Goal: Task Accomplishment & Management: Use online tool/utility

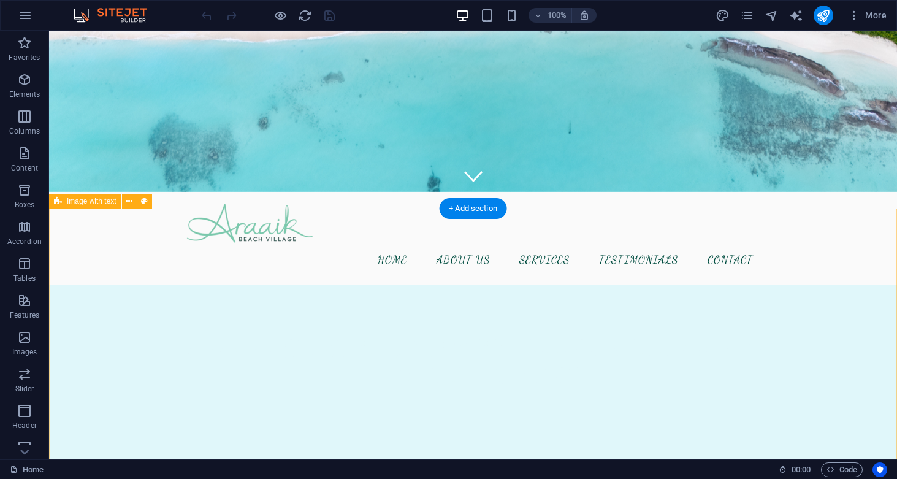
scroll to position [280, 0]
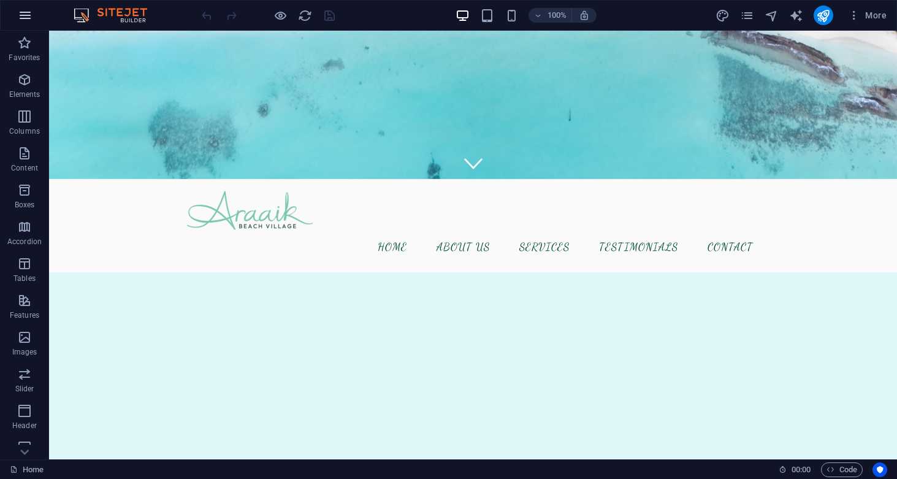
click at [23, 11] on icon "button" at bounding box center [25, 15] width 15 height 15
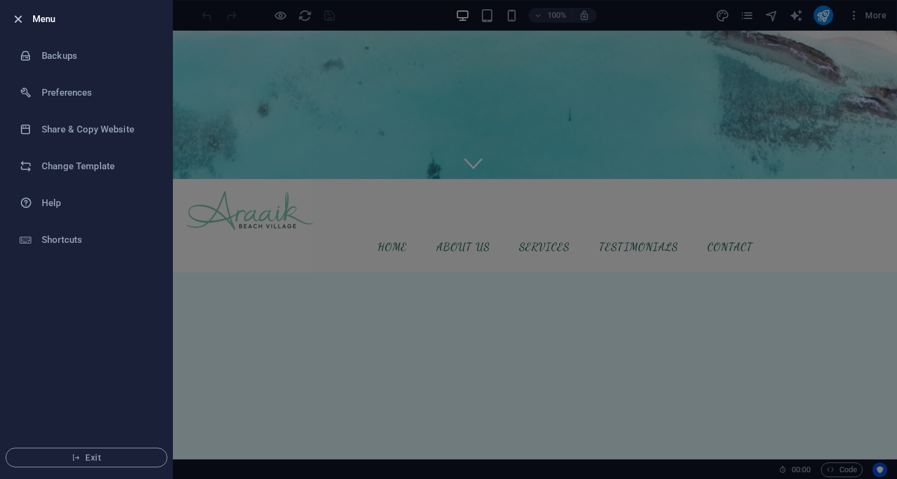
click at [18, 16] on icon "button" at bounding box center [18, 19] width 14 height 14
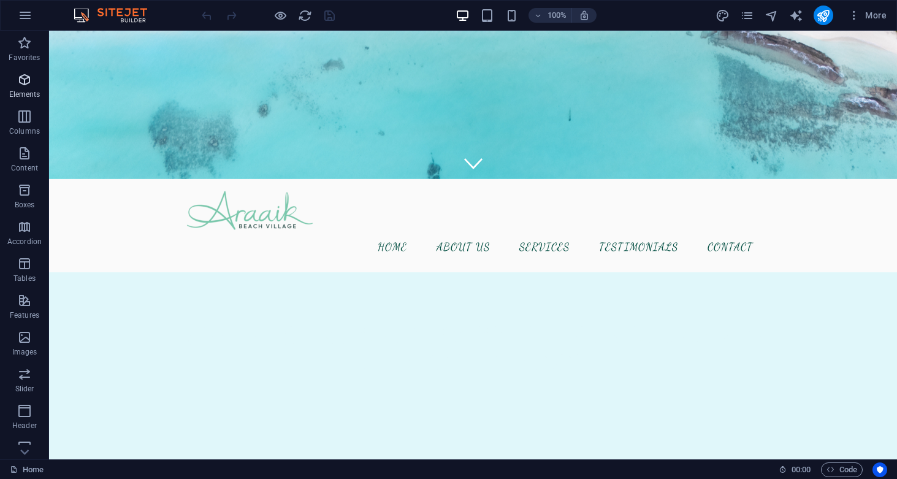
click at [29, 77] on icon "button" at bounding box center [24, 79] width 15 height 15
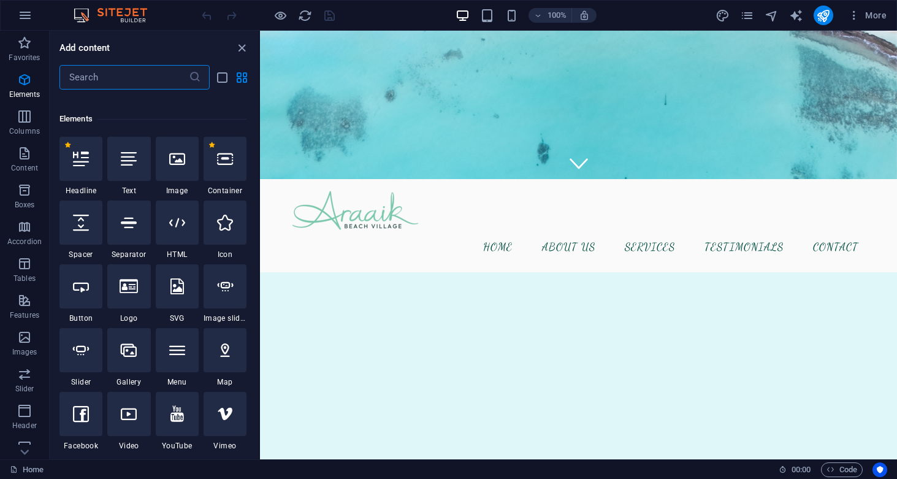
scroll to position [120, 0]
click at [178, 228] on icon at bounding box center [177, 221] width 16 height 16
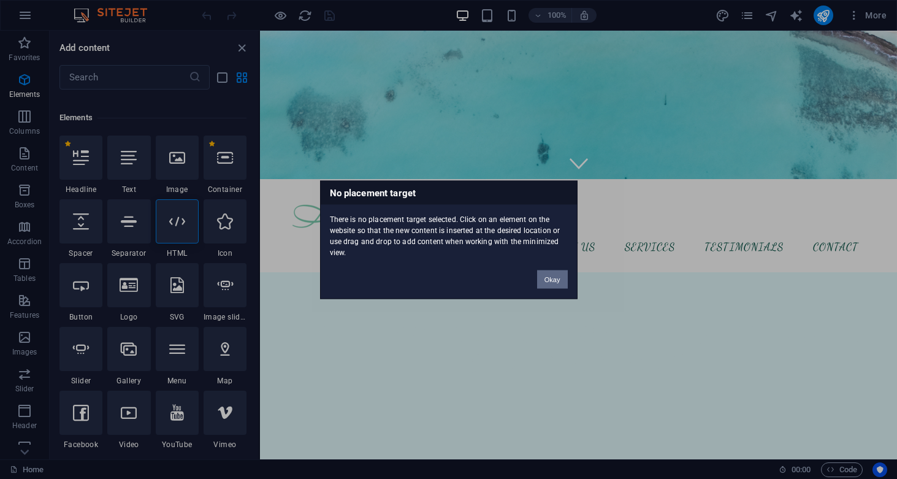
click at [553, 278] on button "Okay" at bounding box center [552, 279] width 31 height 18
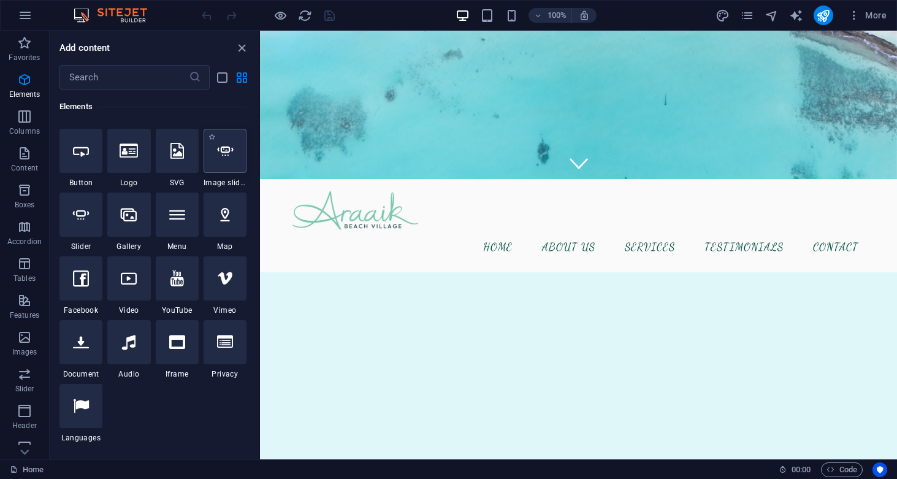
scroll to position [254, 0]
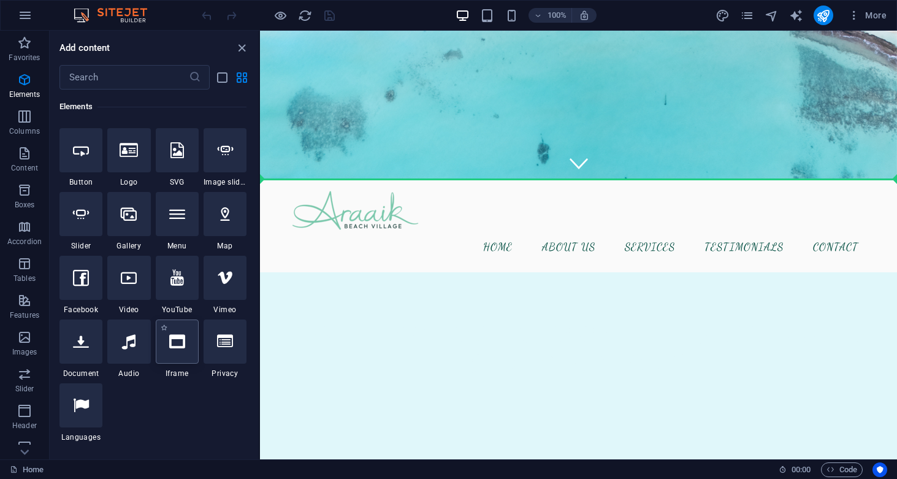
select select "%"
select select "px"
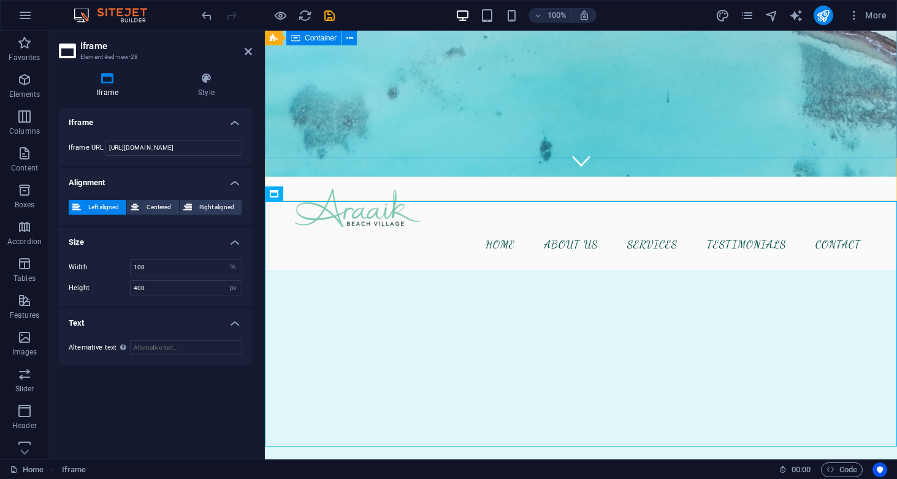
scroll to position [297, 0]
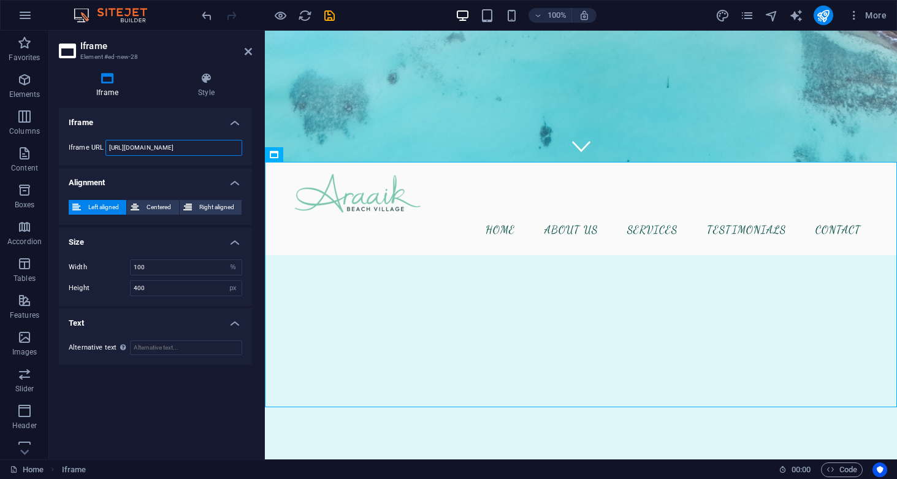
click at [194, 145] on input "https://template-wireframe.de.rs/" at bounding box center [173, 148] width 137 height 16
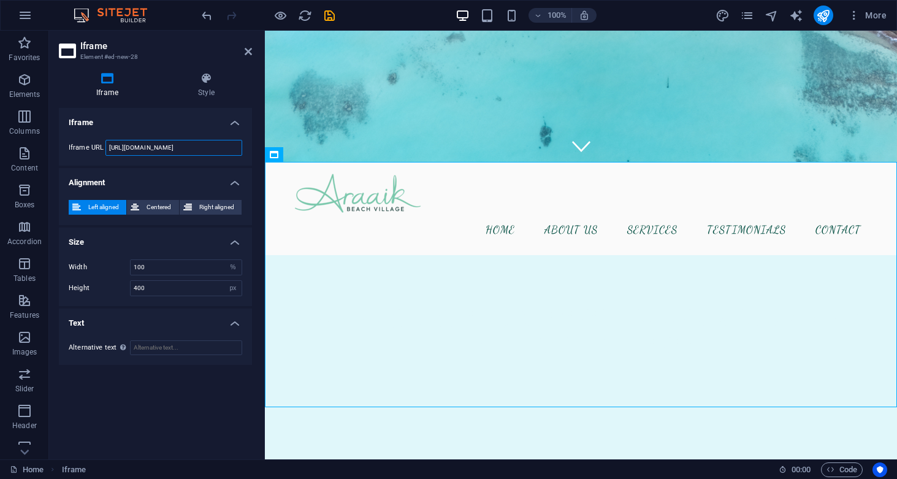
click at [194, 145] on input "https://template-wireframe.de.rs/" at bounding box center [173, 148] width 137 height 16
click at [135, 150] on input "text" at bounding box center [173, 148] width 137 height 16
paste input "https://booking.staygrid.com/webv2/index/home/c/amFVeE9tR3JHRXYwQURPNlN3ajY1dko…"
type input "https://booking.staygrid.com/webv2/index/home/c/amFVeE9tR3JHRXYwQURPNlN3ajY1dko…"
click at [172, 399] on div "Iframe Iframe URL https://booking.staygrid.com/webv2/index/home/c/amFVeE9tR3JHR…" at bounding box center [155, 278] width 193 height 341
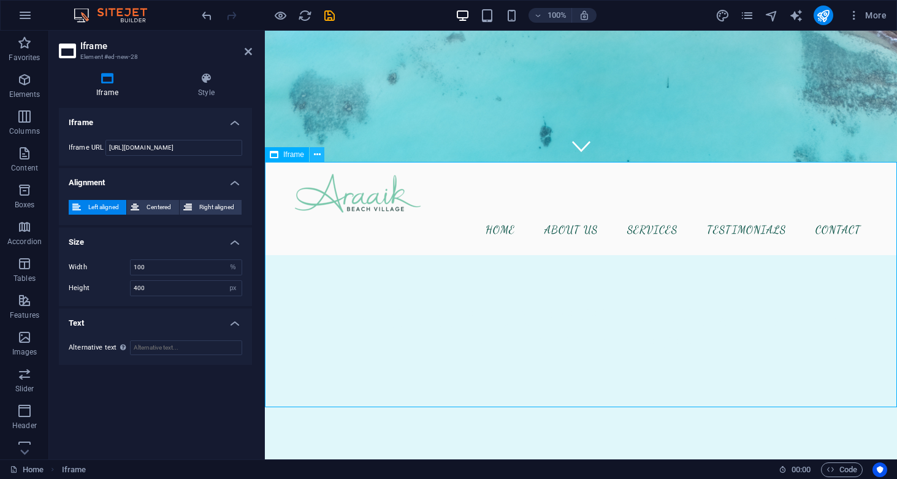
click at [315, 154] on icon at bounding box center [317, 154] width 7 height 13
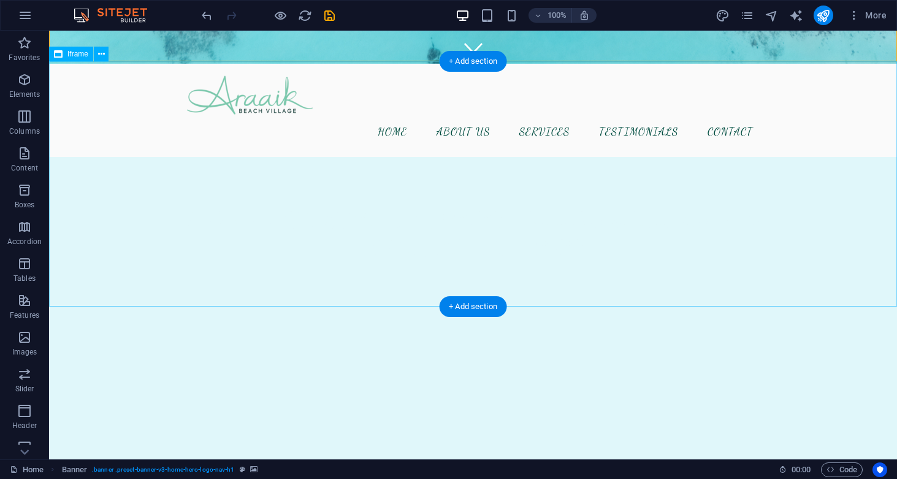
scroll to position [392, 0]
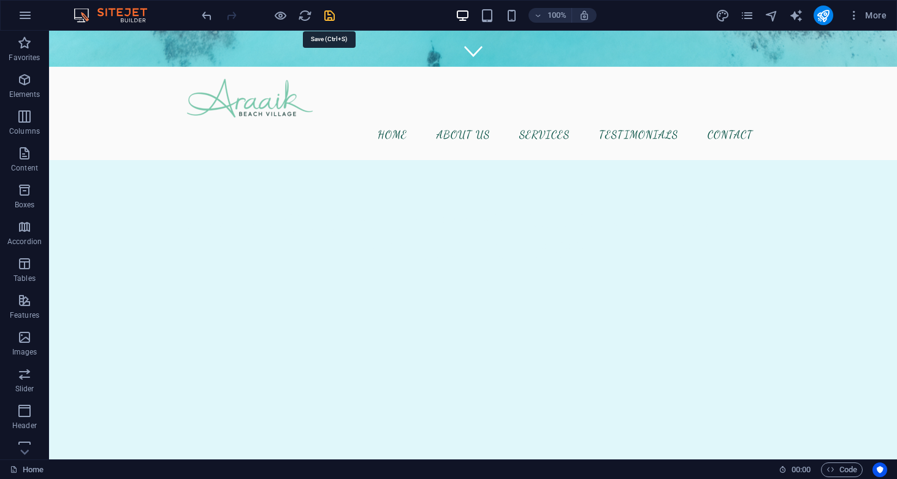
click at [330, 17] on icon "save" at bounding box center [329, 16] width 14 height 14
click at [843, 14] on icon "button" at bounding box center [854, 15] width 12 height 12
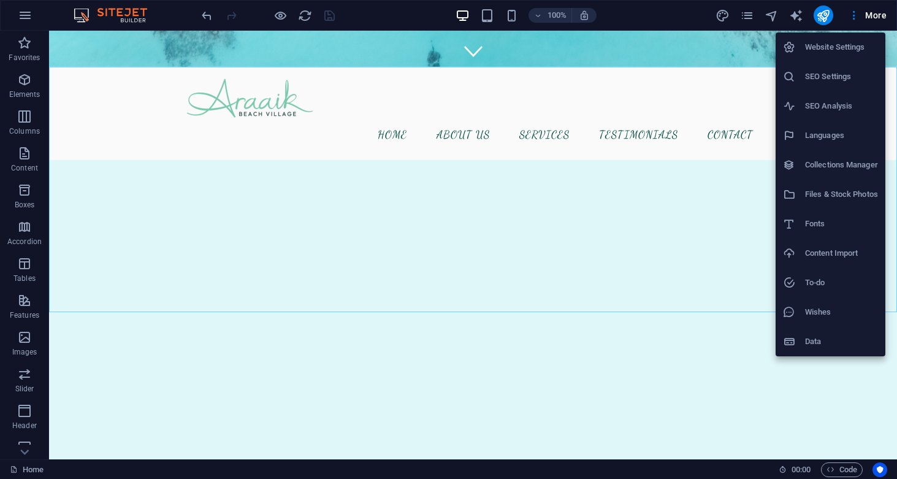
click at [821, 22] on div at bounding box center [448, 239] width 897 height 479
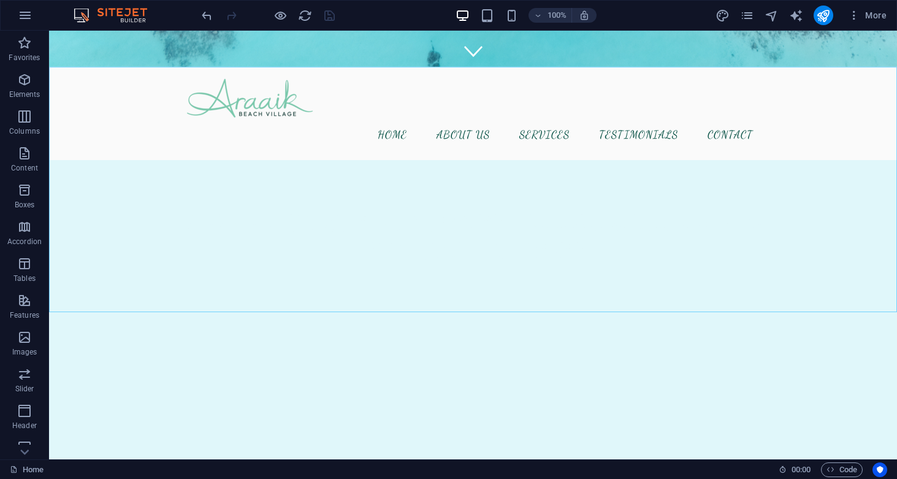
click at [821, 22] on icon "publish" at bounding box center [823, 16] width 14 height 14
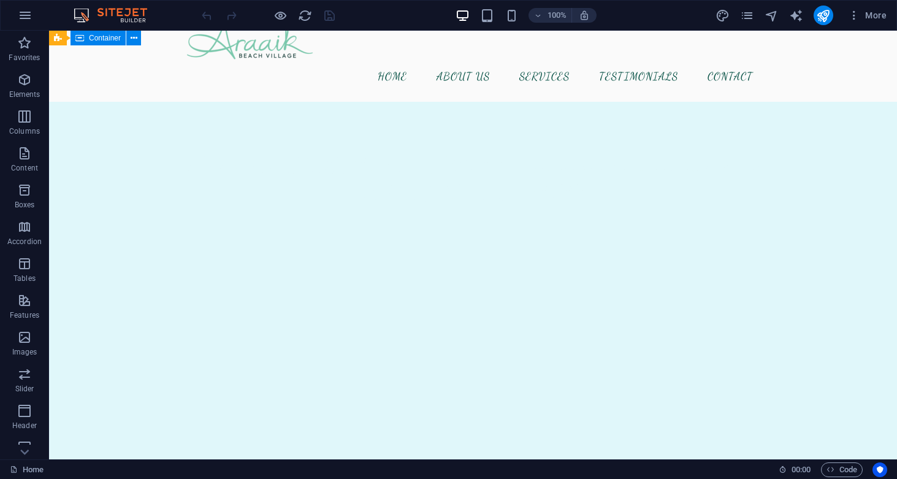
scroll to position [458, 0]
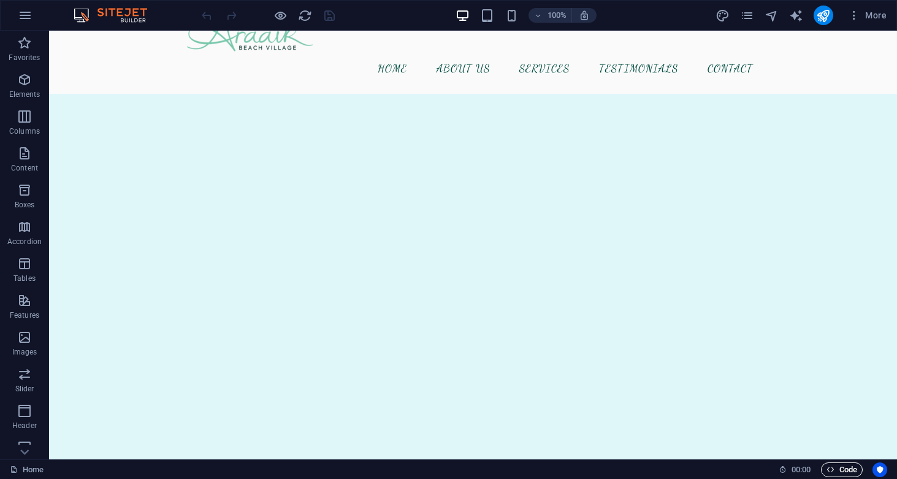
click at [839, 463] on span "Code" at bounding box center [841, 469] width 31 height 15
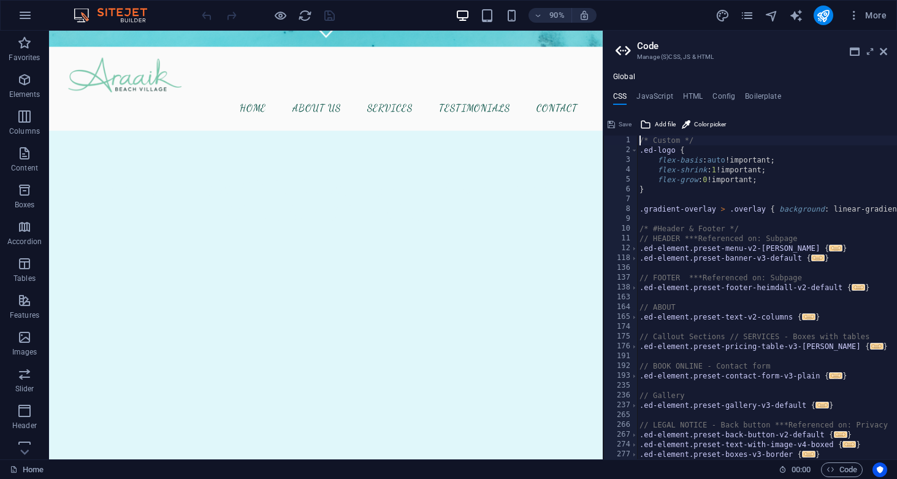
scroll to position [0, 0]
click at [655, 97] on h4 "JavaScript" at bounding box center [654, 98] width 36 height 13
type textarea "/* JS for preset "Menu V2" */"
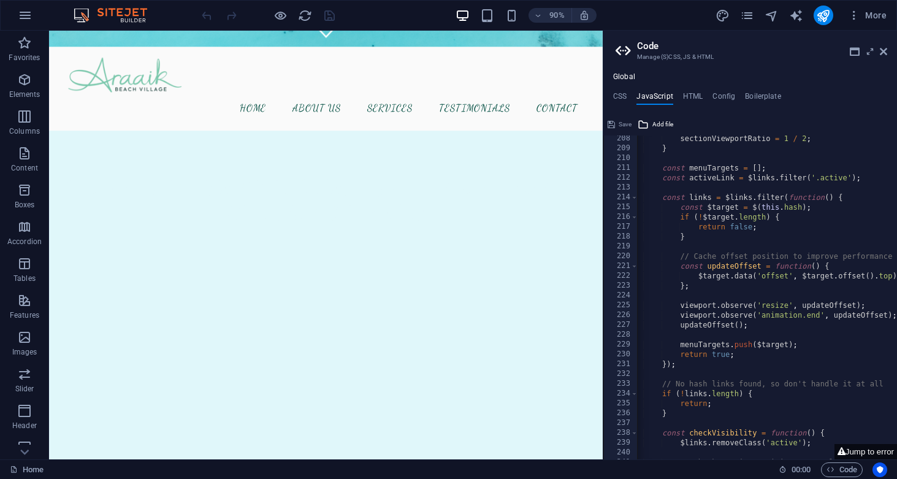
scroll to position [2096, 0]
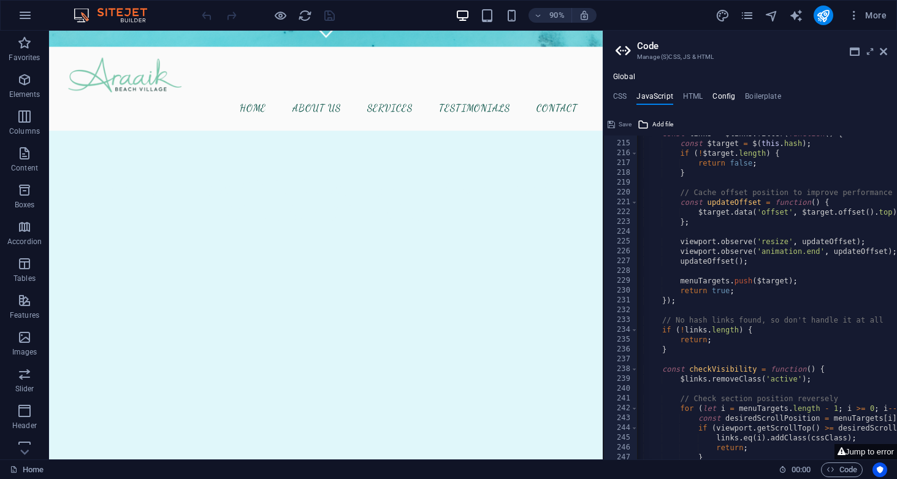
click at [725, 96] on h4 "Config" at bounding box center [723, 98] width 23 height 13
type textarea "$color-background: #E0F7FA;"
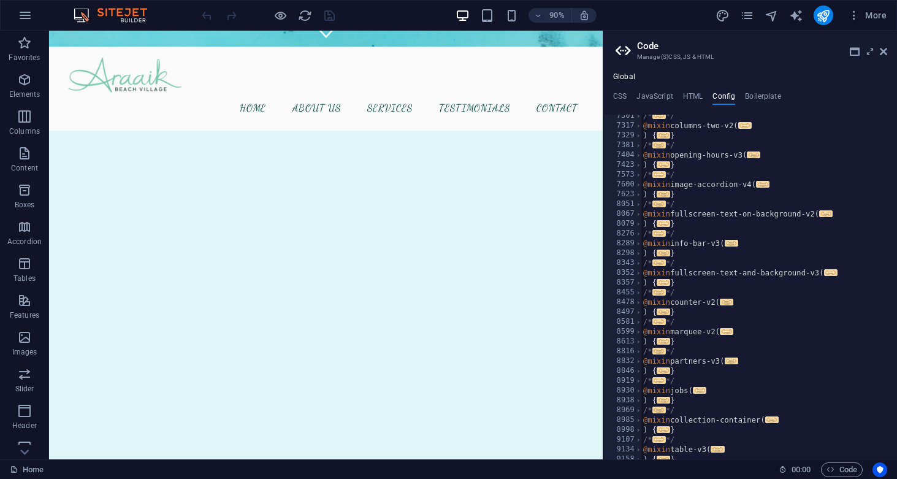
scroll to position [1322, 0]
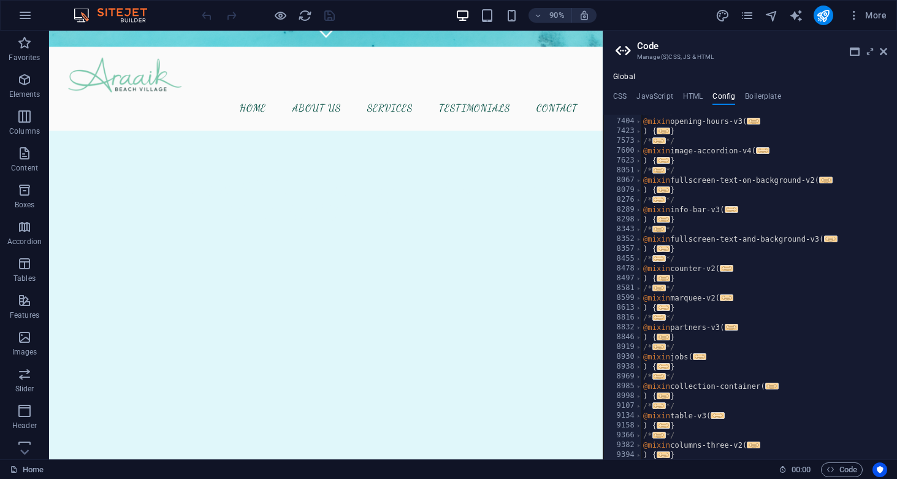
click at [683, 88] on div "Global CSS JavaScript HTML Config Boilerplate /* Custom */ 1 2 3 4 5 6 7 8 9 10…" at bounding box center [750, 265] width 294 height 387
click at [687, 95] on h4 "HTML" at bounding box center [693, 98] width 20 height 13
type textarea "<a href="#main-content" class="wv-link-content button">Skip to main content</a>"
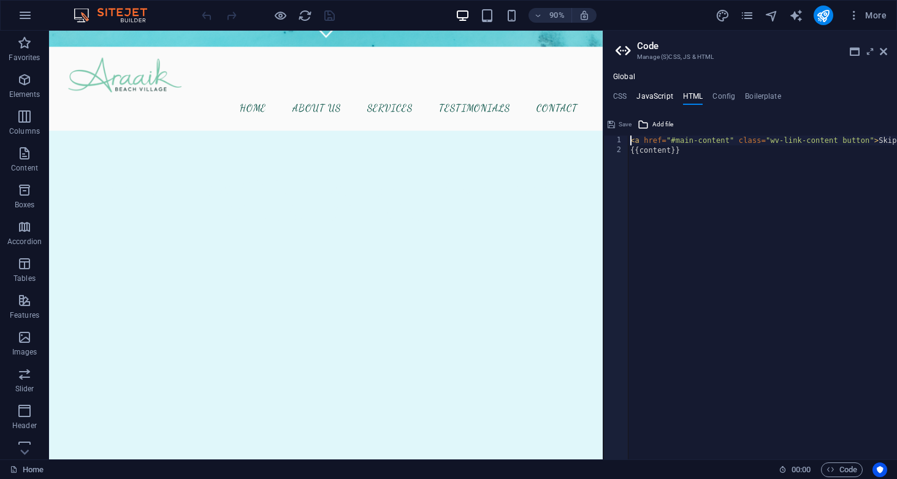
click at [658, 92] on h4 "JavaScript" at bounding box center [654, 98] width 36 height 13
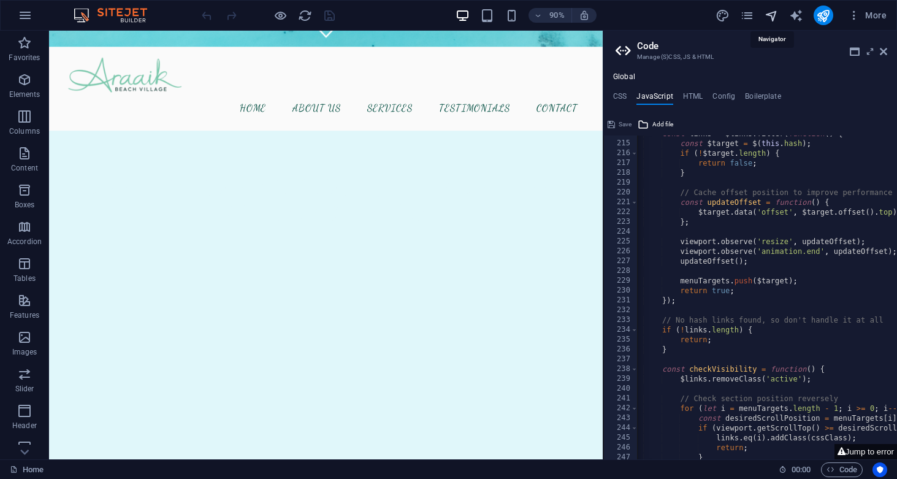
click at [772, 19] on icon "navigator" at bounding box center [771, 16] width 14 height 14
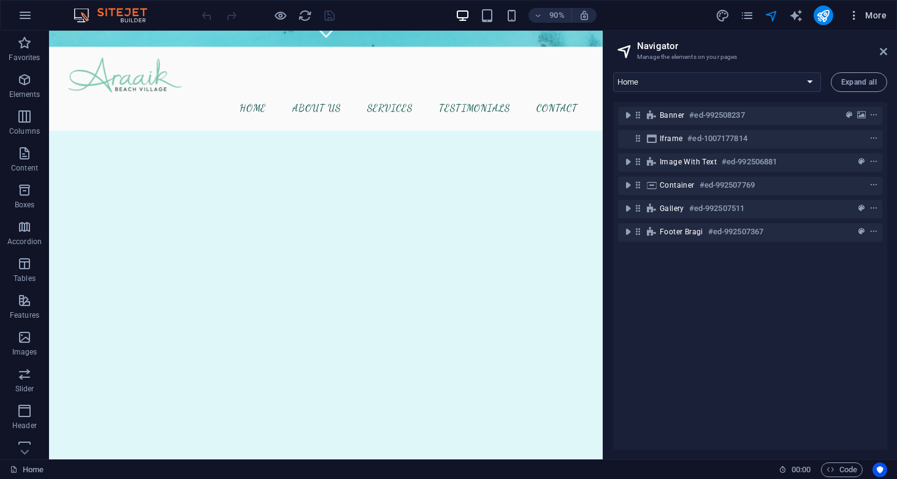
click at [860, 15] on icon "button" at bounding box center [854, 15] width 12 height 12
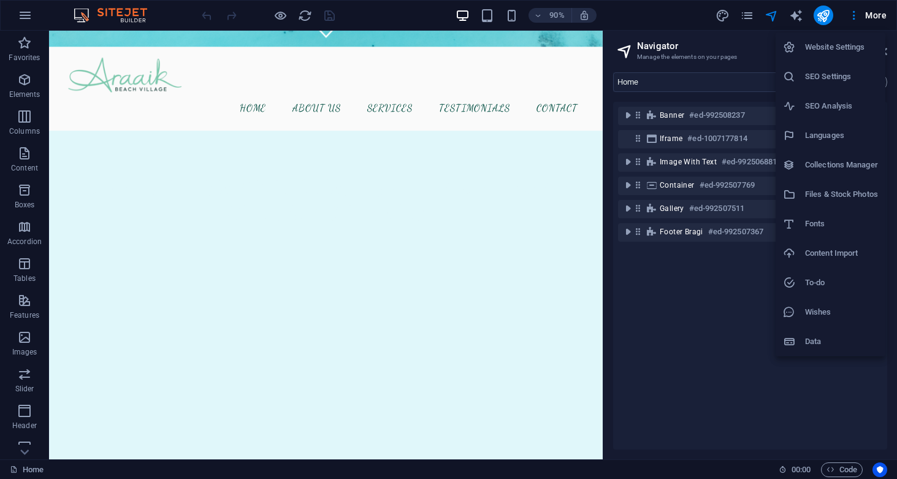
click at [874, 416] on div at bounding box center [448, 239] width 897 height 479
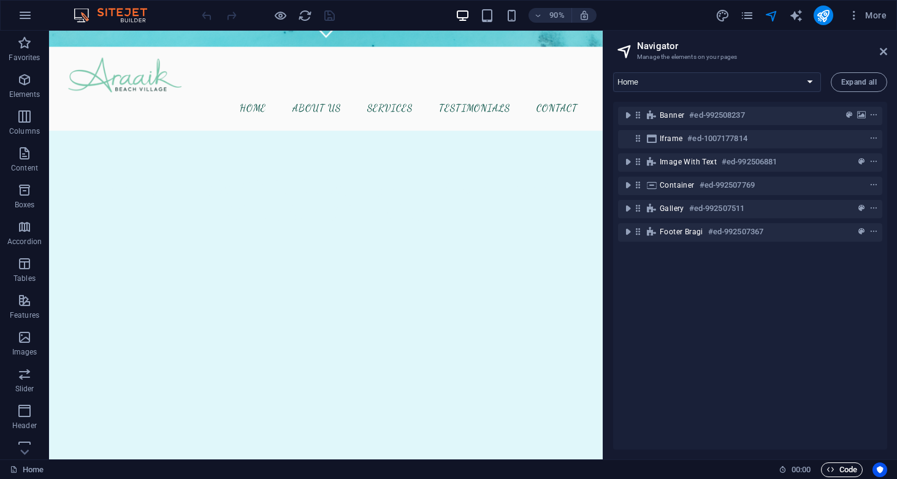
click at [850, 469] on span "Code" at bounding box center [841, 469] width 31 height 15
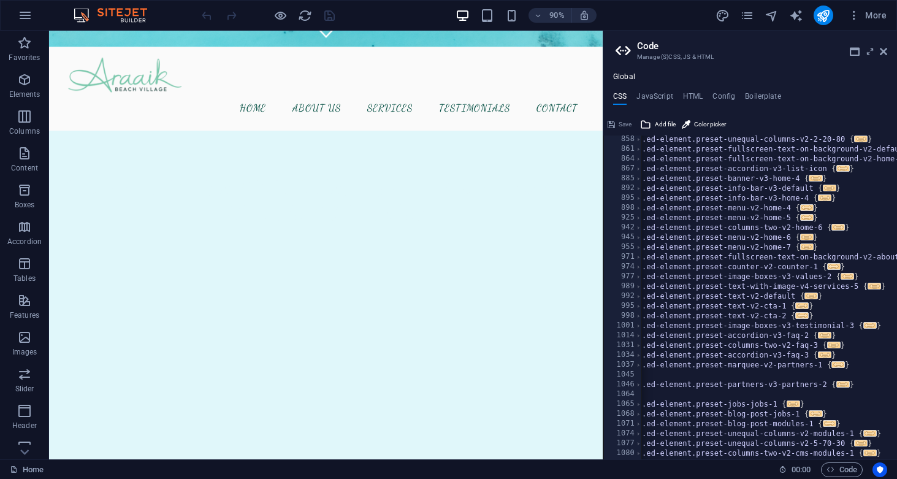
scroll to position [823, 0]
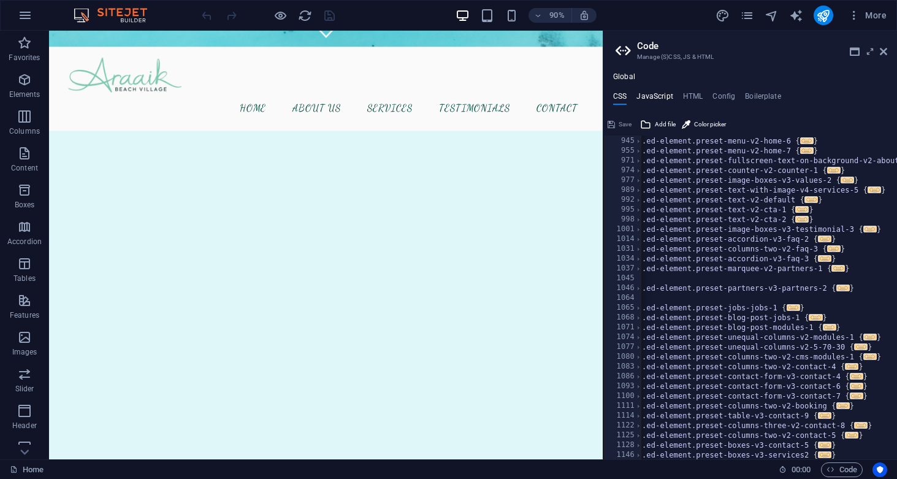
click at [650, 93] on h4 "JavaScript" at bounding box center [654, 98] width 36 height 13
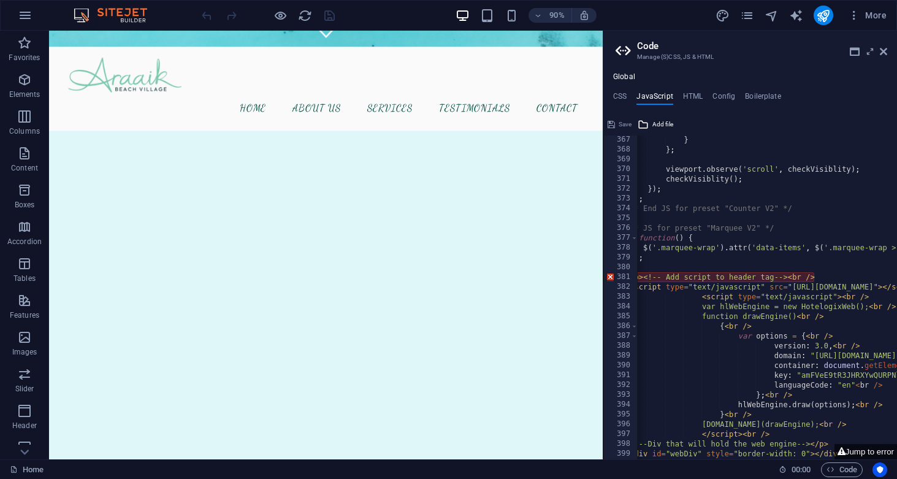
scroll to position [0, 7]
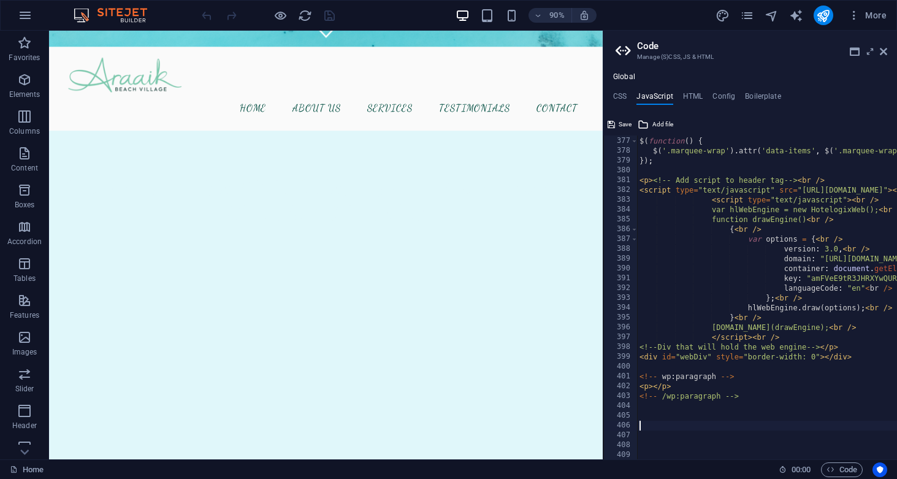
scroll to position [3697, 0]
